Goal: Navigation & Orientation: Find specific page/section

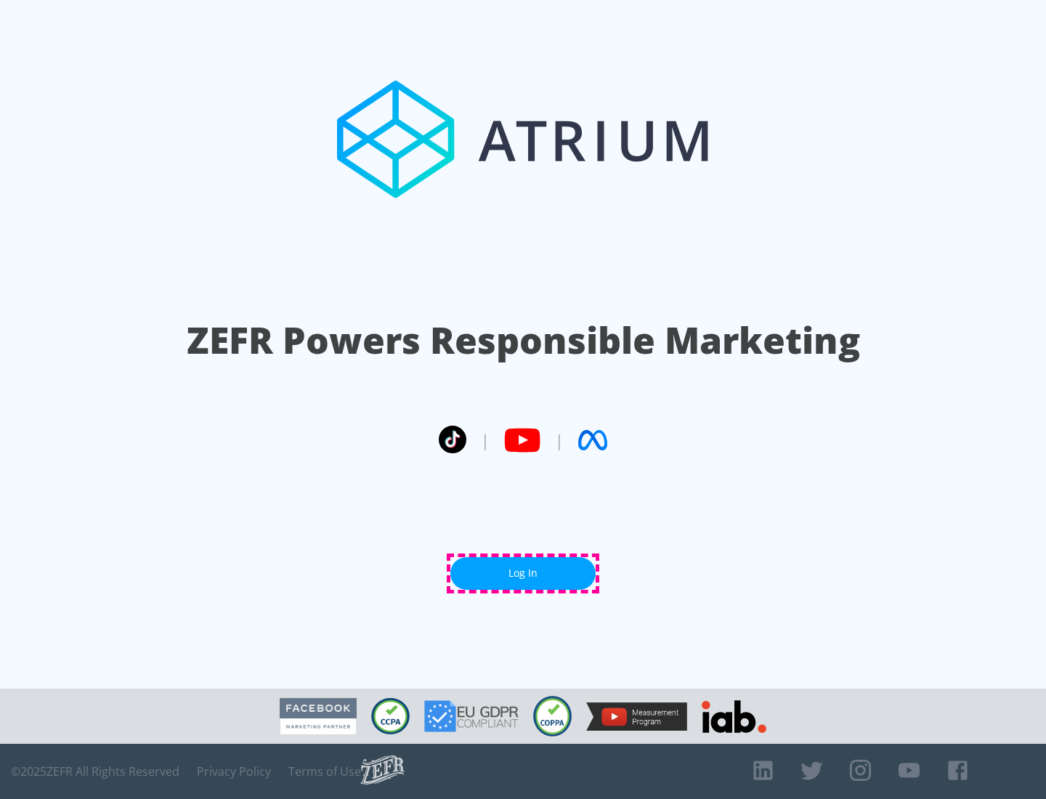
click at [523, 573] on link "Log In" at bounding box center [522, 573] width 145 height 33
